Goal: Task Accomplishment & Management: Use online tool/utility

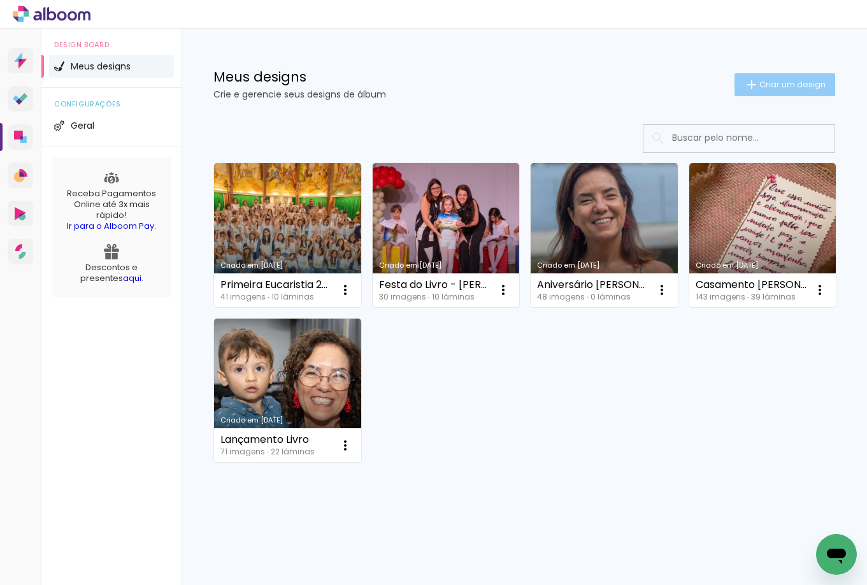
click at [799, 80] on span "Criar um design" at bounding box center [793, 84] width 66 height 8
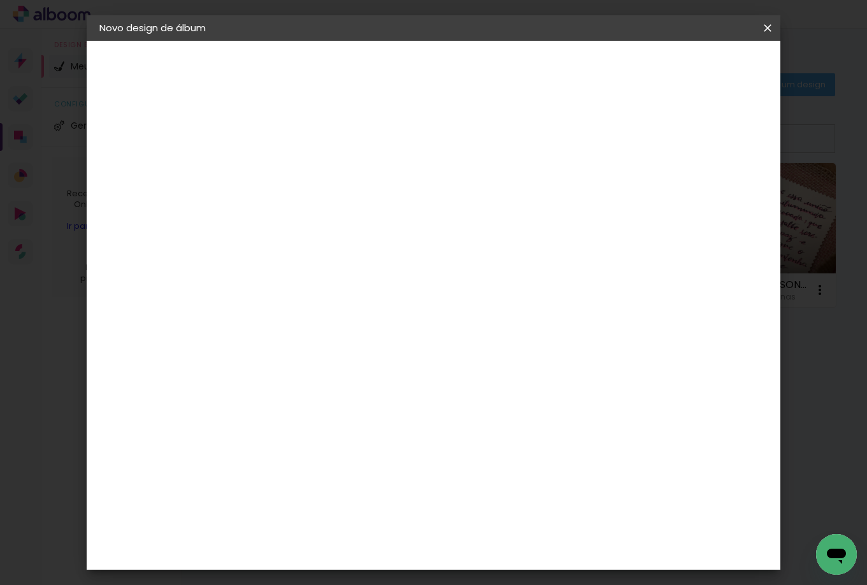
click at [308, 170] on input at bounding box center [308, 171] width 0 height 20
type input "MKT - [PERSON_NAME]"
type paper-input "MKT - [PERSON_NAME]"
click at [0, 0] on slot "Avançar" at bounding box center [0, 0] width 0 height 0
click at [333, 422] on div "AlfaFotoBook" at bounding box center [333, 427] width 68 height 10
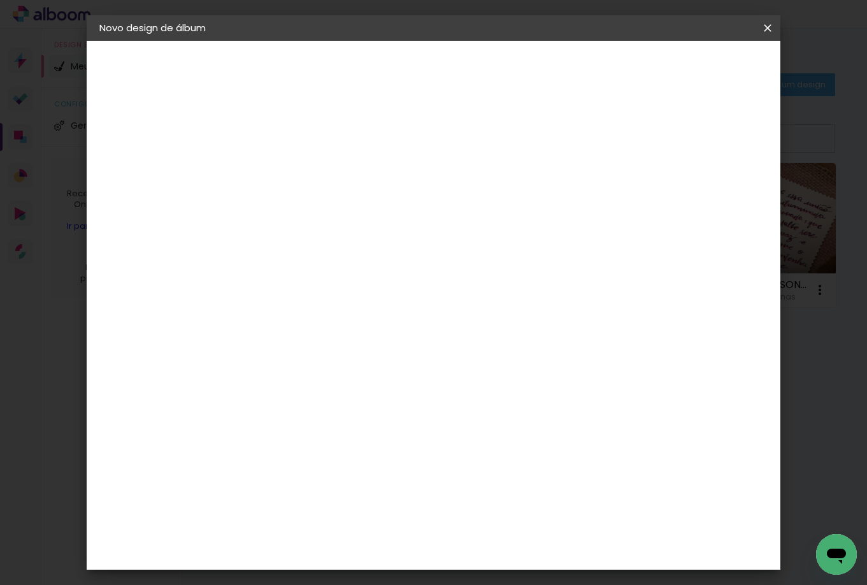
click at [0, 0] on slot "Avançar" at bounding box center [0, 0] width 0 height 0
click at [394, 368] on span "Panorama" at bounding box center [364, 385] width 59 height 34
click at [0, 0] on slot "Avançar" at bounding box center [0, 0] width 0 height 0
click at [688, 70] on span "Iniciar design" at bounding box center [659, 67] width 58 height 9
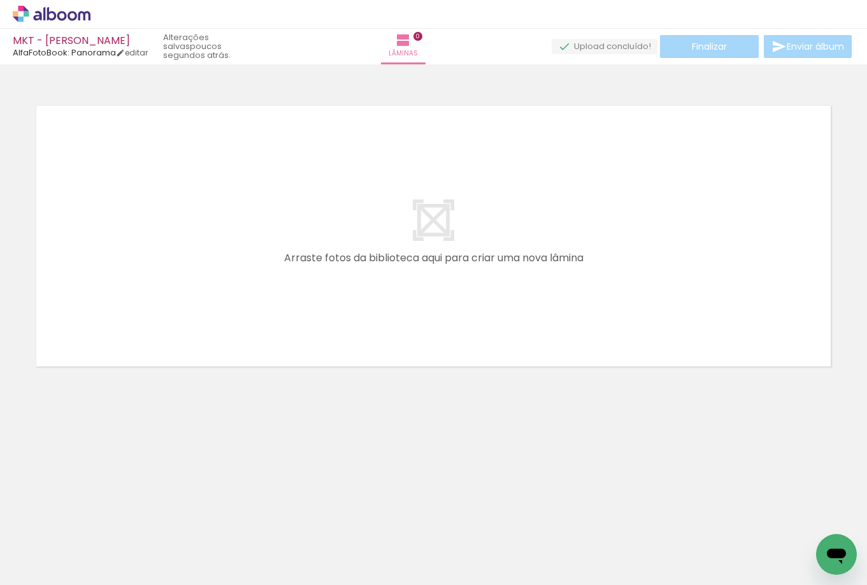
click at [51, 11] on icon at bounding box center [52, 14] width 78 height 17
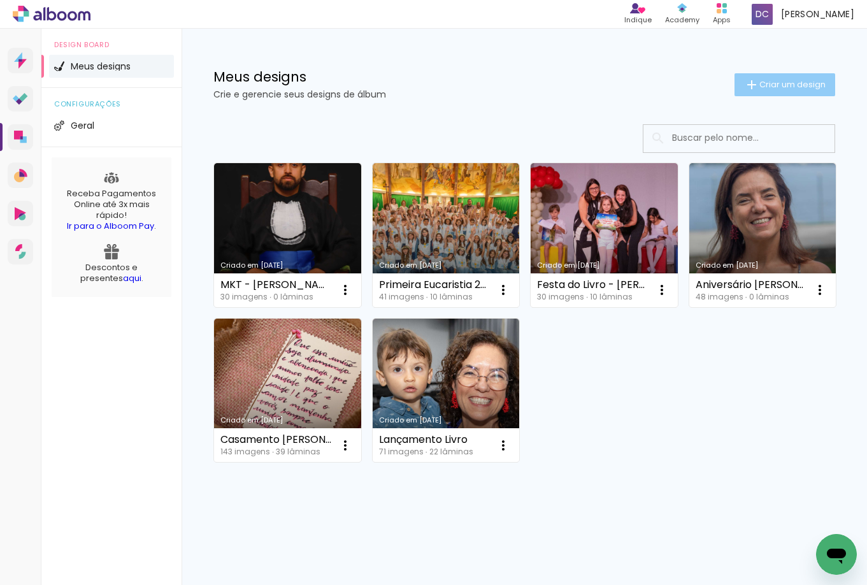
click at [808, 83] on span "Criar um design" at bounding box center [793, 84] width 66 height 8
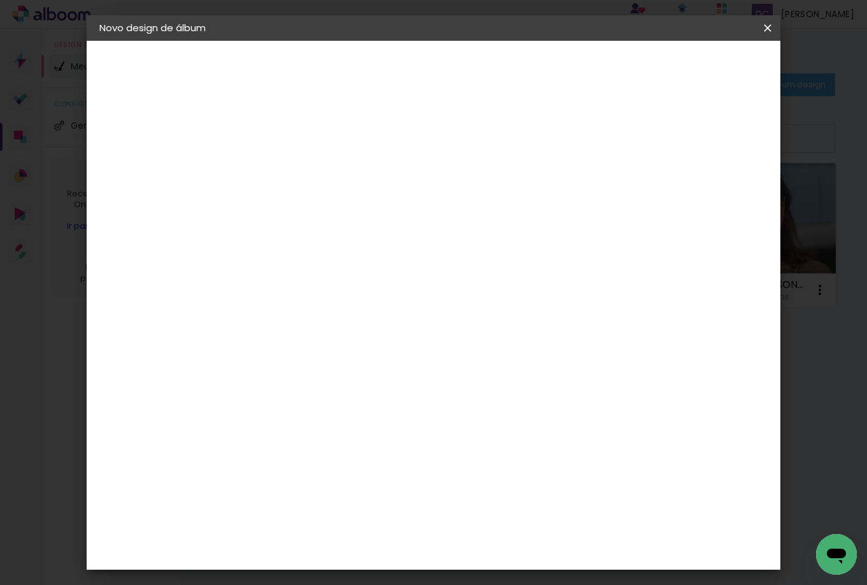
click at [308, 171] on input at bounding box center [308, 171] width 0 height 20
type input "ADM - Bruno P"
type paper-input "ADM - Bruno P"
type input "ADM - [PERSON_NAME]"
type paper-input "ADM - [PERSON_NAME]"
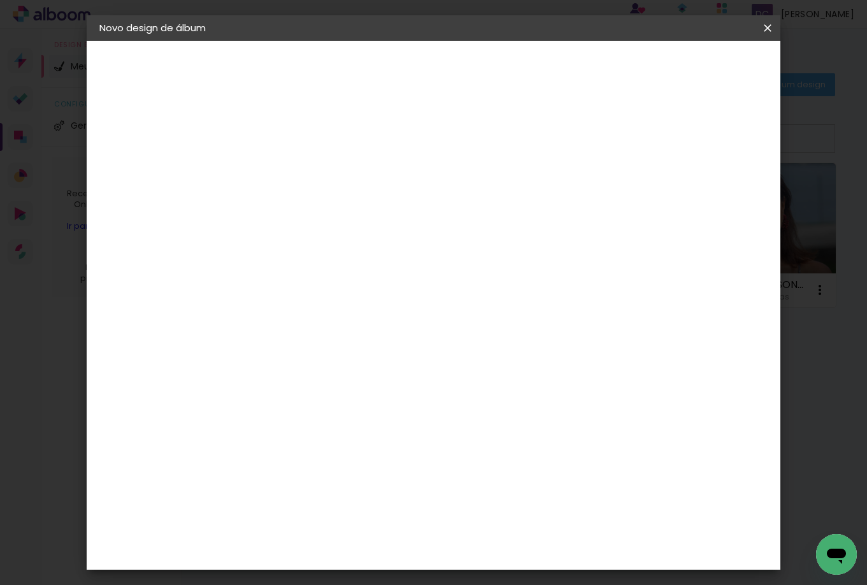
click at [0, 0] on slot "Avançar" at bounding box center [0, 0] width 0 height 0
click at [337, 417] on paper-item "AlfaFotoBook" at bounding box center [340, 427] width 138 height 28
click at [0, 0] on slot "Avançar" at bounding box center [0, 0] width 0 height 0
click at [394, 368] on span "Panorama" at bounding box center [364, 385] width 59 height 34
click at [0, 0] on slot "Avançar" at bounding box center [0, 0] width 0 height 0
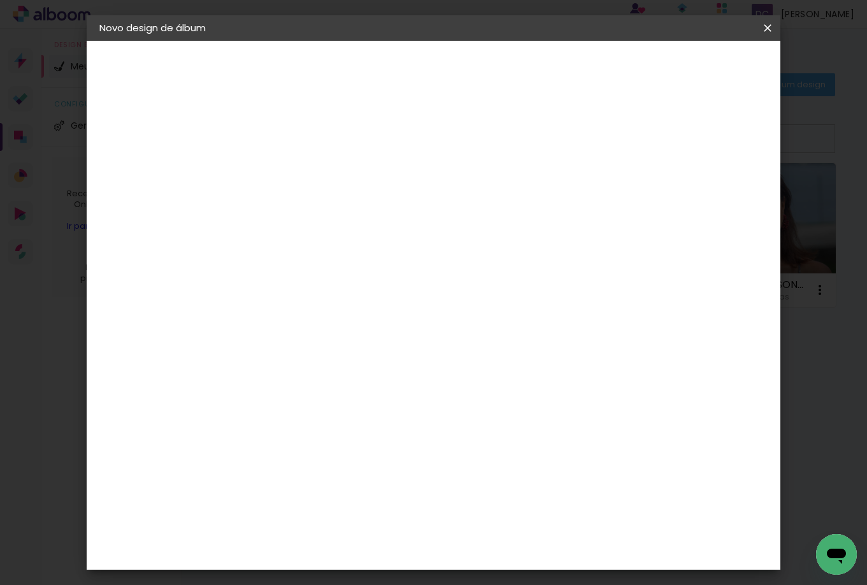
type input "1"
type paper-input "1"
click at [312, 140] on input "1" at bounding box center [298, 137] width 44 height 16
type input "0"
type paper-input "0"
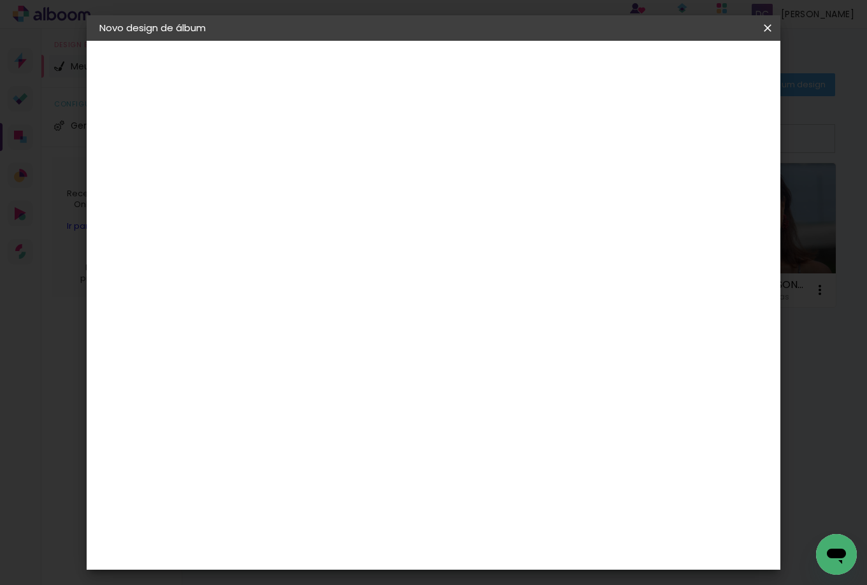
click at [312, 140] on input "0" at bounding box center [298, 137] width 44 height 16
type input "0"
click at [312, 140] on input "0" at bounding box center [298, 137] width 44 height 16
click at [700, 75] on paper-button "Iniciar design" at bounding box center [658, 68] width 83 height 22
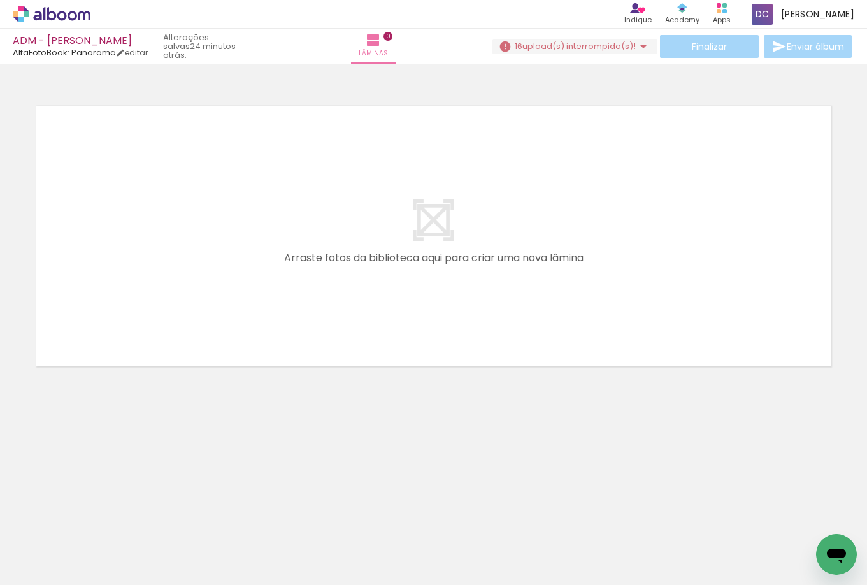
click at [609, 422] on neon-animatable "Confirmar Cancelar" at bounding box center [433, 279] width 867 height 431
click at [589, 45] on span "upload(s) interrompido(s)!" at bounding box center [579, 46] width 113 height 12
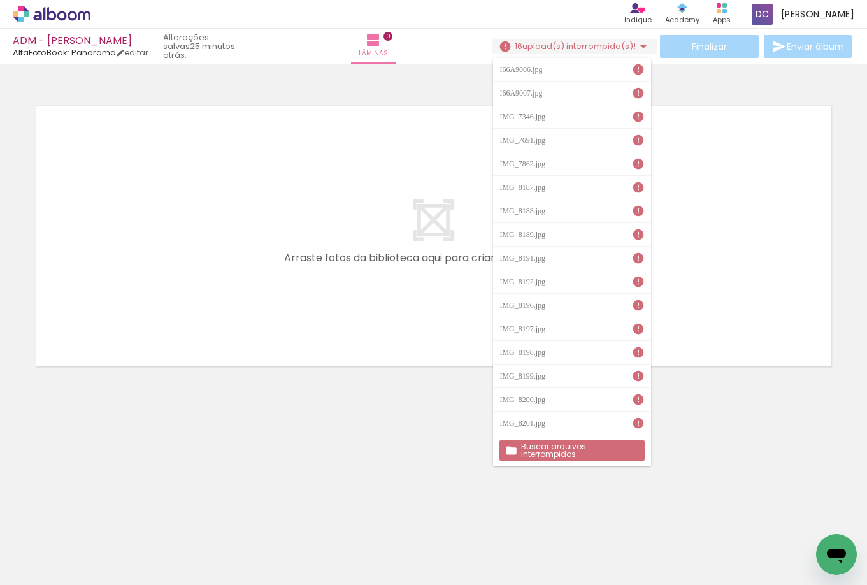
click at [0, 0] on slot "Buscar arquivos interrompidos" at bounding box center [0, 0] width 0 height 0
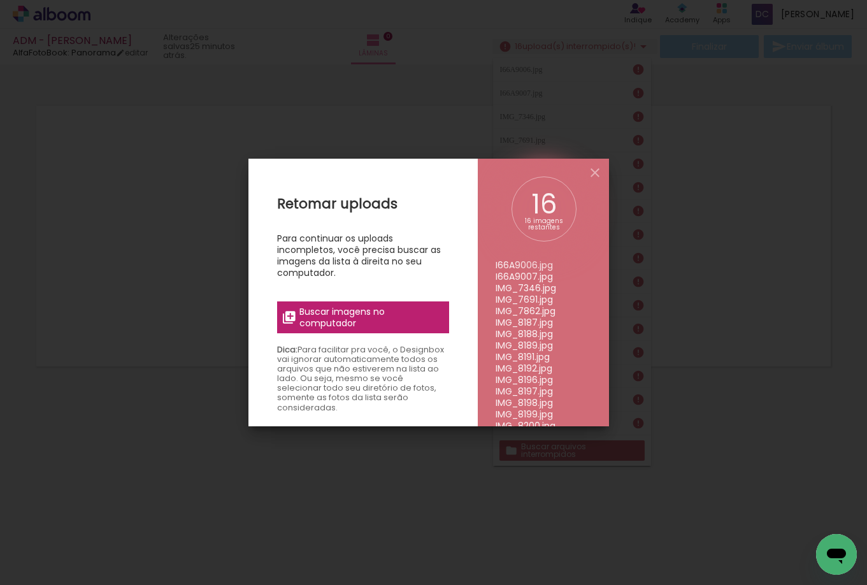
click at [349, 322] on span "Buscar imagens no computador" at bounding box center [370, 317] width 142 height 23
click at [0, 0] on input "file" at bounding box center [0, 0] width 0 height 0
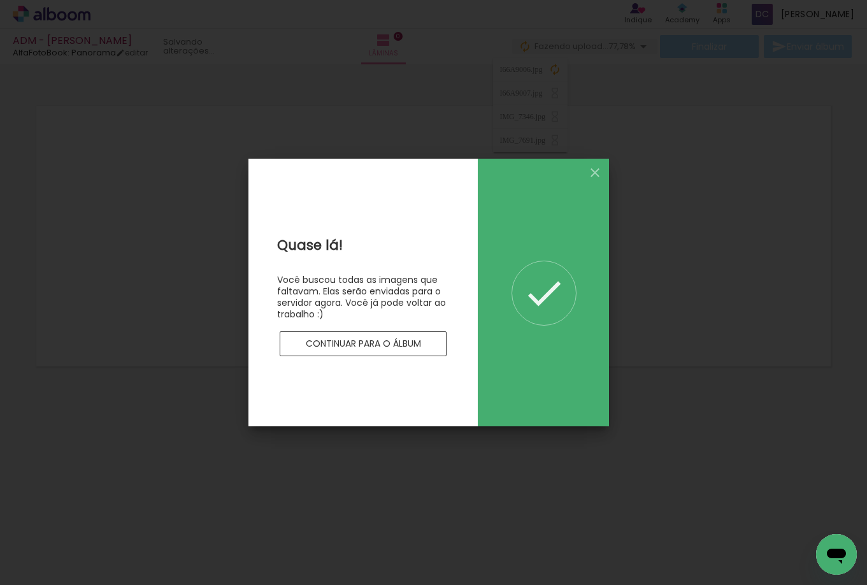
click at [0, 0] on slot "Continuar para o álbum" at bounding box center [0, 0] width 0 height 0
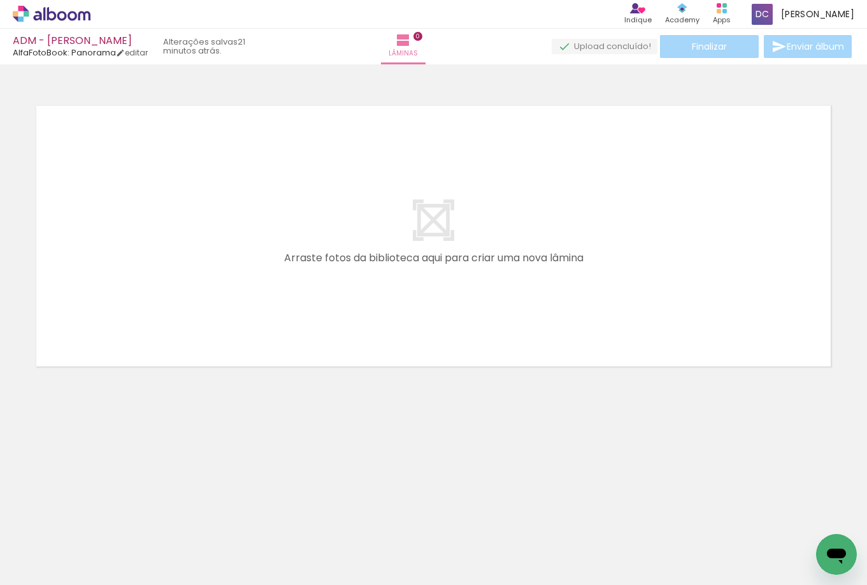
click at [54, 17] on icon at bounding box center [52, 14] width 78 height 17
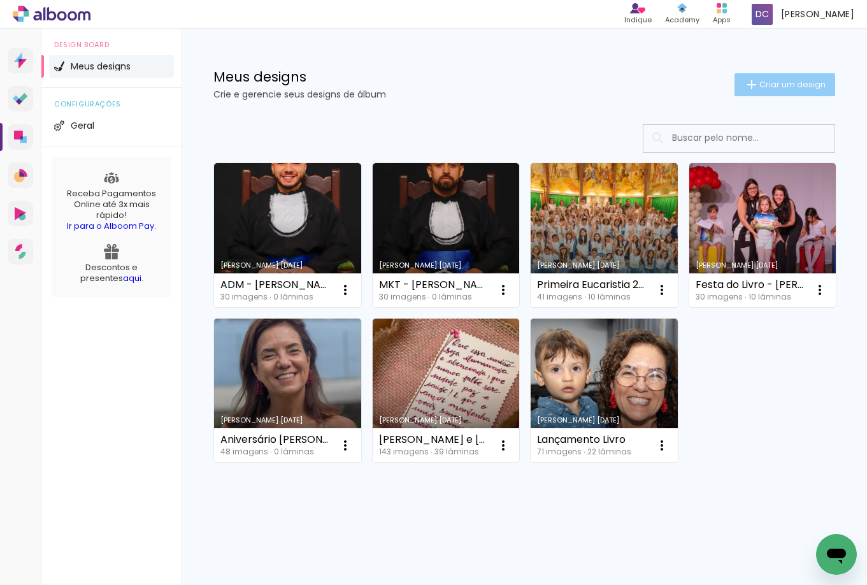
click at [789, 87] on span "Criar um design" at bounding box center [793, 84] width 66 height 8
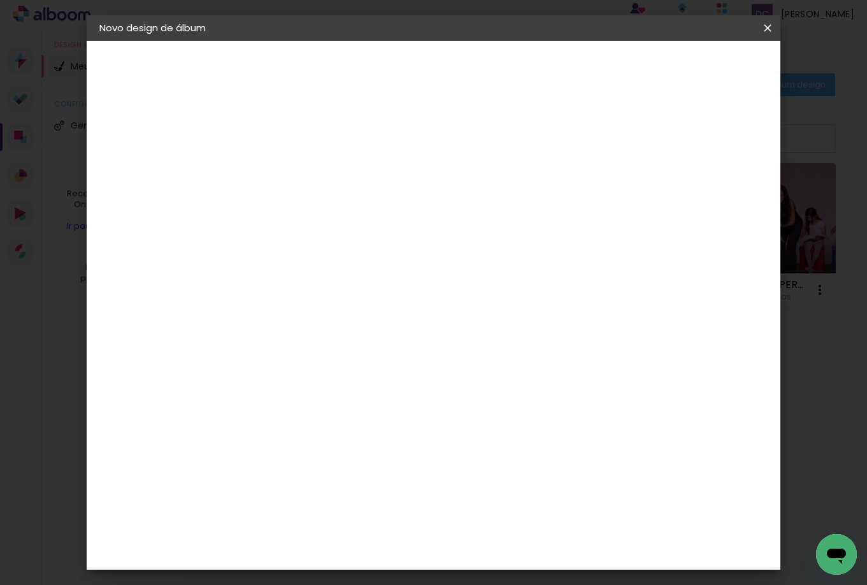
click at [308, 167] on input at bounding box center [308, 171] width 0 height 20
type input "SI - [PERSON_NAME]"
type paper-input "SI - [PERSON_NAME]"
click at [438, 57] on paper-button "Avançar" at bounding box center [407, 68] width 62 height 22
click at [338, 424] on div "AlfaFotoBook" at bounding box center [333, 427] width 68 height 10
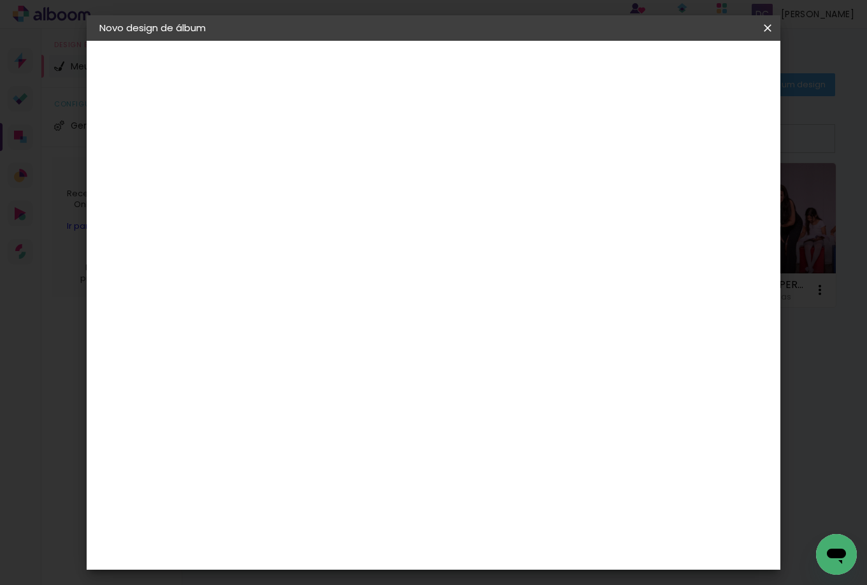
click at [0, 0] on slot "Avançar" at bounding box center [0, 0] width 0 height 0
click at [394, 342] on span "Pan" at bounding box center [364, 355] width 59 height 26
click at [0, 0] on slot "Avançar" at bounding box center [0, 0] width 0 height 0
type input "1"
type paper-input "1"
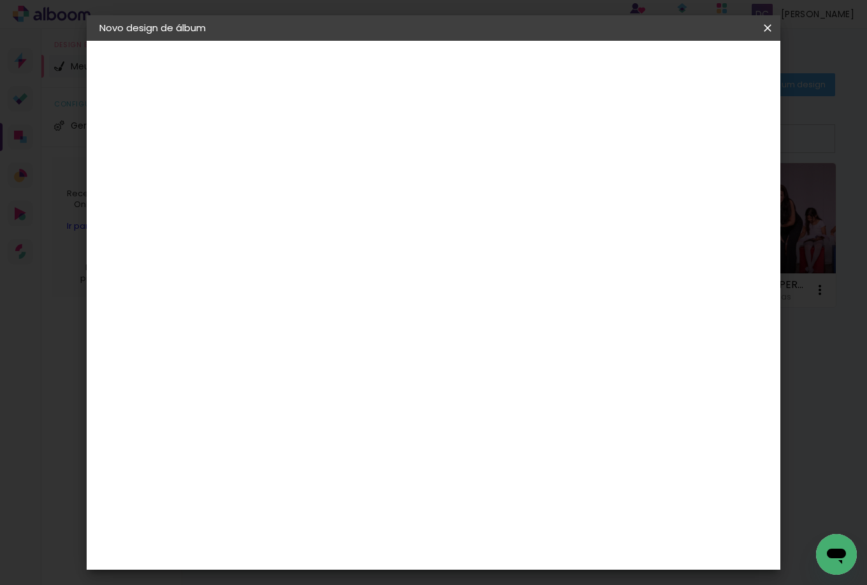
click at [312, 140] on input "1" at bounding box center [298, 137] width 44 height 16
type input "0"
type paper-input "0"
click at [312, 140] on input "0" at bounding box center [298, 137] width 44 height 16
click at [688, 67] on span "Iniciar design" at bounding box center [659, 67] width 58 height 9
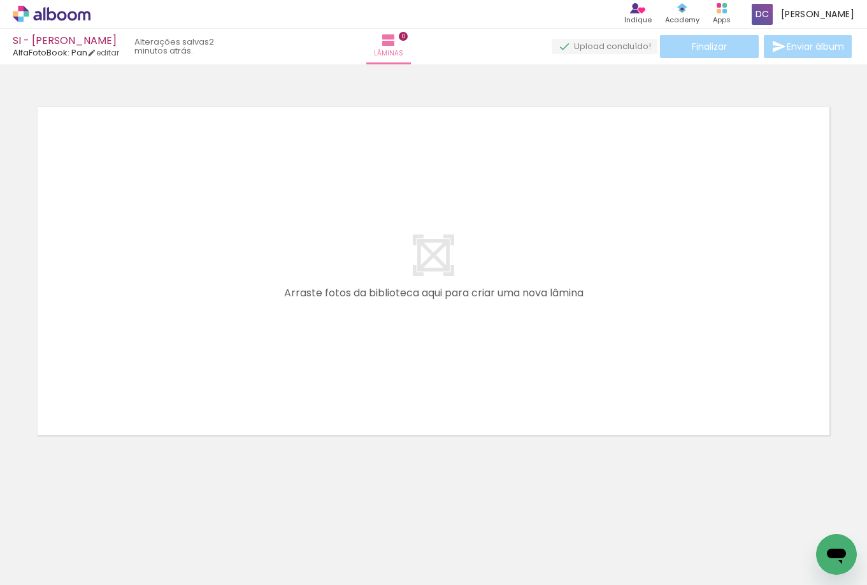
click at [73, 13] on icon at bounding box center [52, 14] width 78 height 17
